Goal: Contribute content: Add original content to the website for others to see

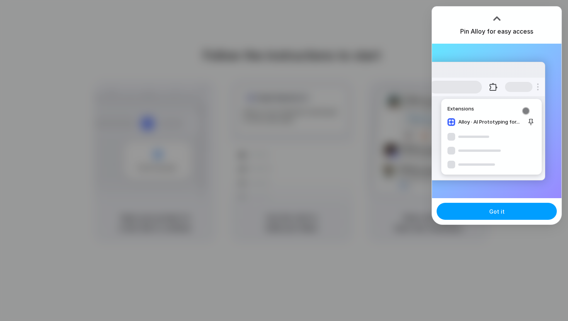
click at [471, 211] on button "Got it" at bounding box center [497, 211] width 120 height 17
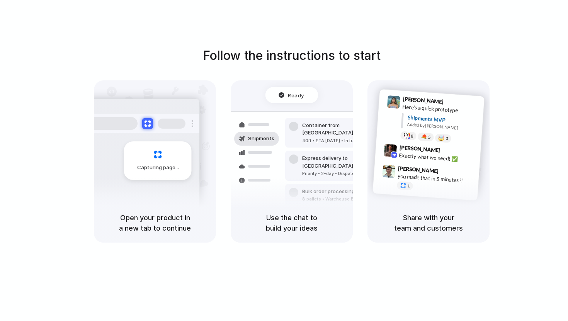
click at [501, 35] on div "Follow the instructions to start Capturing page Open your product in a new tab …" at bounding box center [292, 168] width 584 height 337
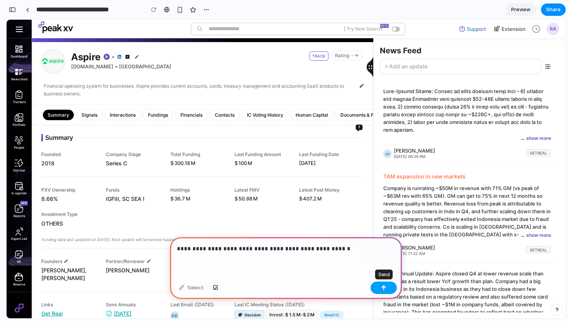
click at [388, 292] on button "button" at bounding box center [384, 288] width 26 height 12
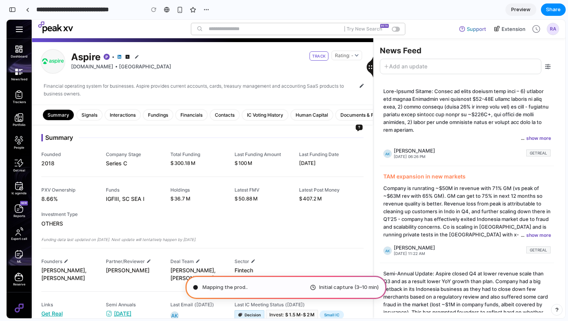
type input "**********"
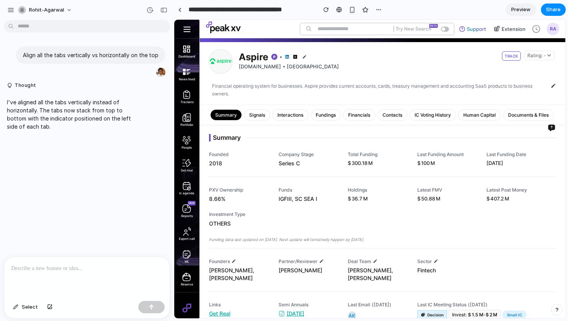
click at [232, 112] on div "Summary" at bounding box center [226, 115] width 31 height 10
click at [261, 116] on div "Signals" at bounding box center [257, 115] width 25 height 10
click at [521, 10] on span "Preview" at bounding box center [520, 10] width 19 height 8
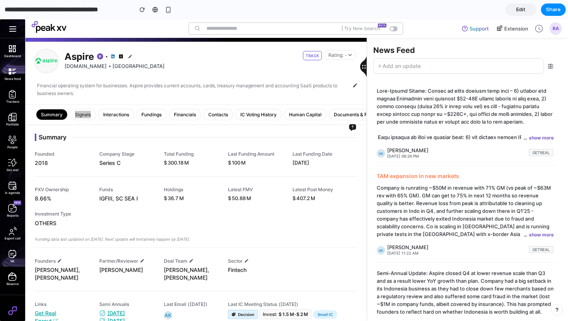
click at [523, 9] on span "Edit" at bounding box center [520, 10] width 9 height 8
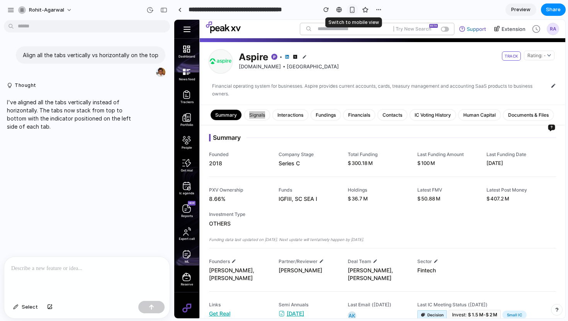
click at [352, 10] on div "button" at bounding box center [352, 10] width 7 height 7
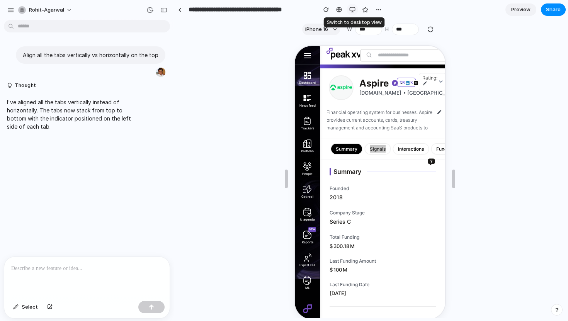
click at [352, 10] on div "button" at bounding box center [352, 10] width 6 height 6
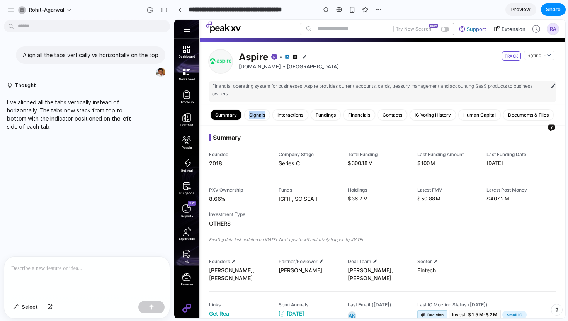
click at [555, 84] on img at bounding box center [553, 85] width 5 height 5
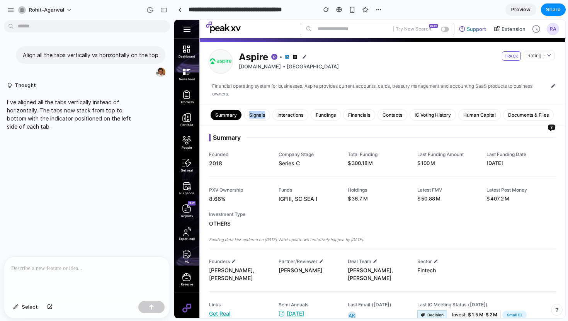
drag, startPoint x: 555, startPoint y: 84, endPoint x: 511, endPoint y: 104, distance: 47.7
click at [511, 104] on div "Financial operating system for businesses. Aspire provides current accounts, ca…" at bounding box center [383, 85] width 366 height 39
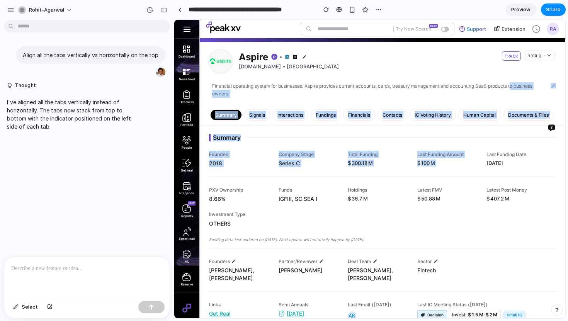
drag, startPoint x: 512, startPoint y: 87, endPoint x: 497, endPoint y: 143, distance: 57.3
click at [497, 143] on div "Aspire aspireapp.com Singapore TRACK Rating: - Financial operating system for b…" at bounding box center [383, 178] width 366 height 280
click at [500, 130] on div "Summary Founded 2018 Company Stage Series C Total Funding $ 300.18 M Last Fundi…" at bounding box center [383, 223] width 366 height 197
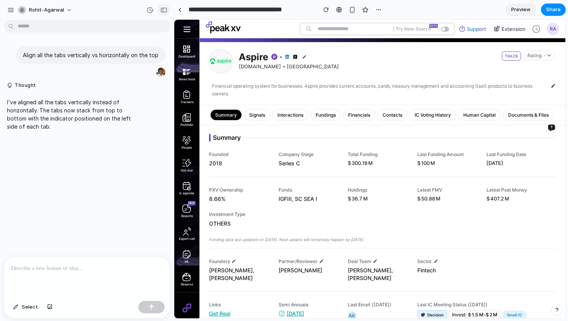
click at [167, 10] on button "button" at bounding box center [164, 10] width 12 height 12
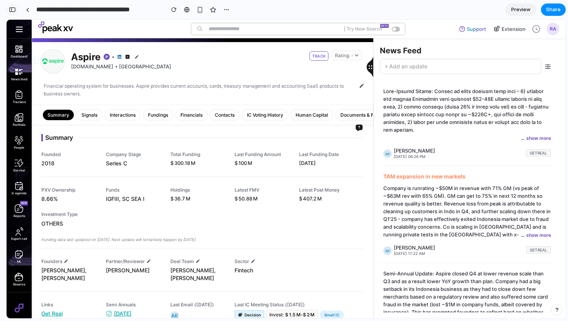
click at [14, 14] on button "button" at bounding box center [12, 9] width 12 height 12
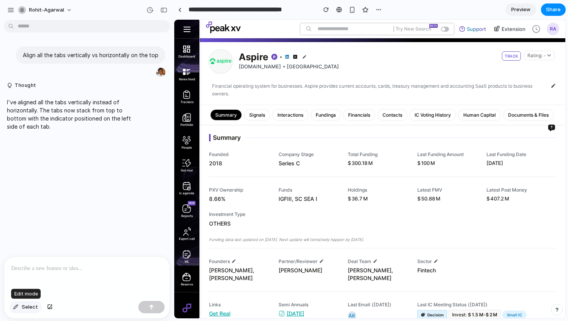
click at [25, 306] on span "Select" at bounding box center [30, 307] width 16 height 8
click at [252, 113] on div at bounding box center [370, 169] width 391 height 298
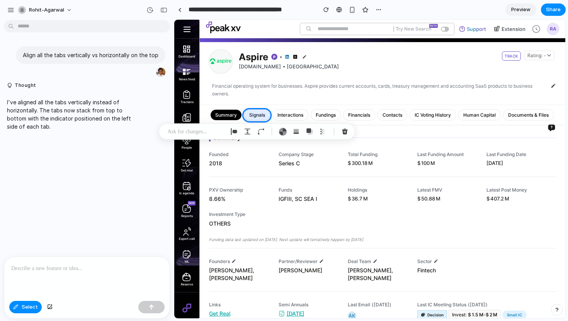
drag, startPoint x: 259, startPoint y: 131, endPoint x: 271, endPoint y: 138, distance: 13.0
click at [271, 138] on div at bounding box center [257, 132] width 197 height 16
click at [262, 132] on div "button" at bounding box center [261, 131] width 7 height 7
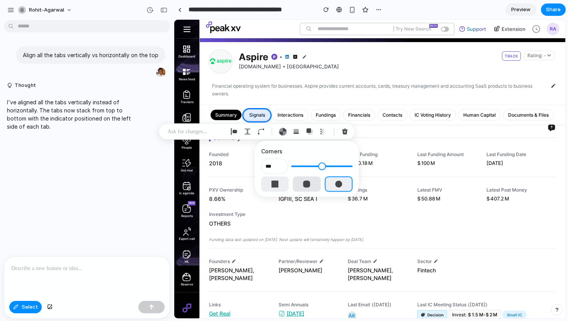
click at [295, 188] on button "button" at bounding box center [307, 184] width 28 height 15
type input "*"
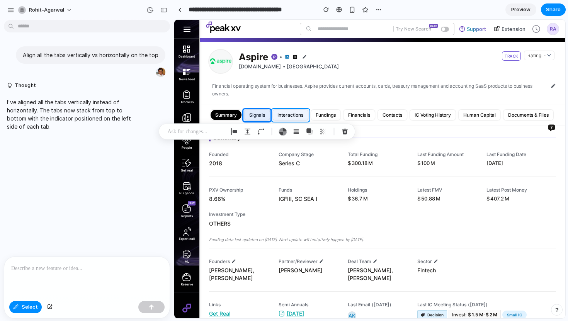
click at [302, 114] on div at bounding box center [370, 169] width 391 height 298
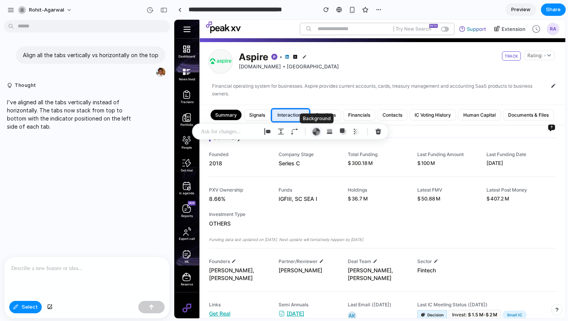
click at [317, 130] on div "button" at bounding box center [316, 132] width 8 height 8
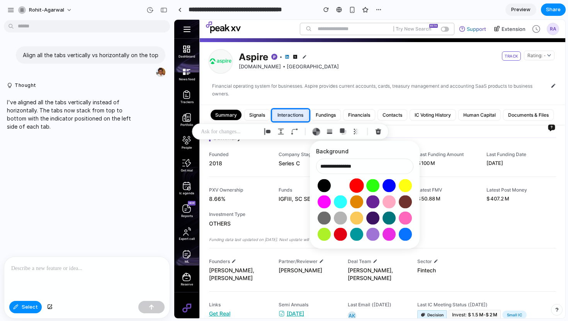
click at [356, 186] on button "Select color oklch(0.63 0.26 29)" at bounding box center [356, 186] width 14 height 14
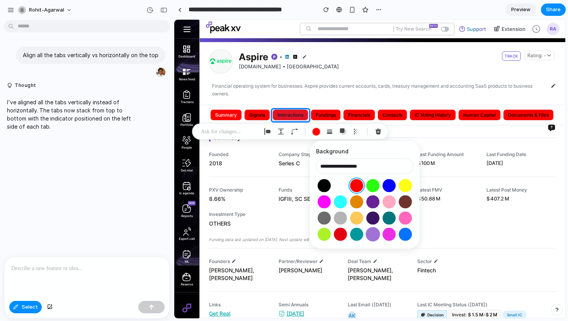
click at [374, 234] on button "Select color oklch(0.64 0.15 303)" at bounding box center [373, 234] width 14 height 14
type input "**********"
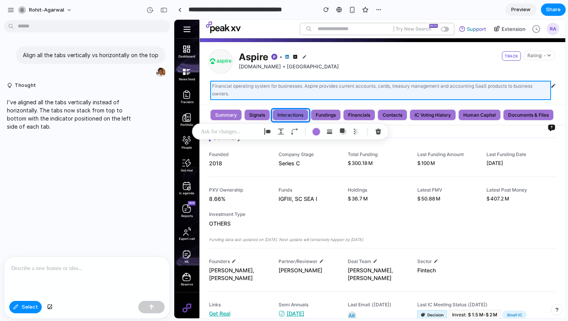
click at [387, 90] on div at bounding box center [370, 169] width 391 height 298
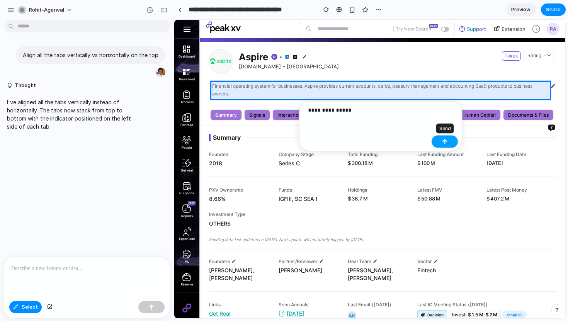
click at [445, 140] on div "button" at bounding box center [444, 141] width 5 height 5
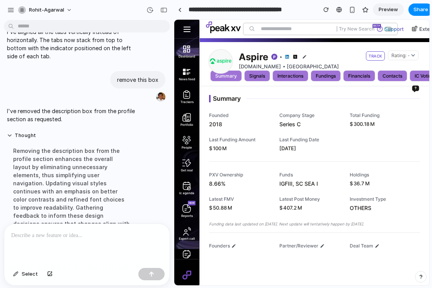
scroll to position [95, 0]
